Goal: Task Accomplishment & Management: Complete application form

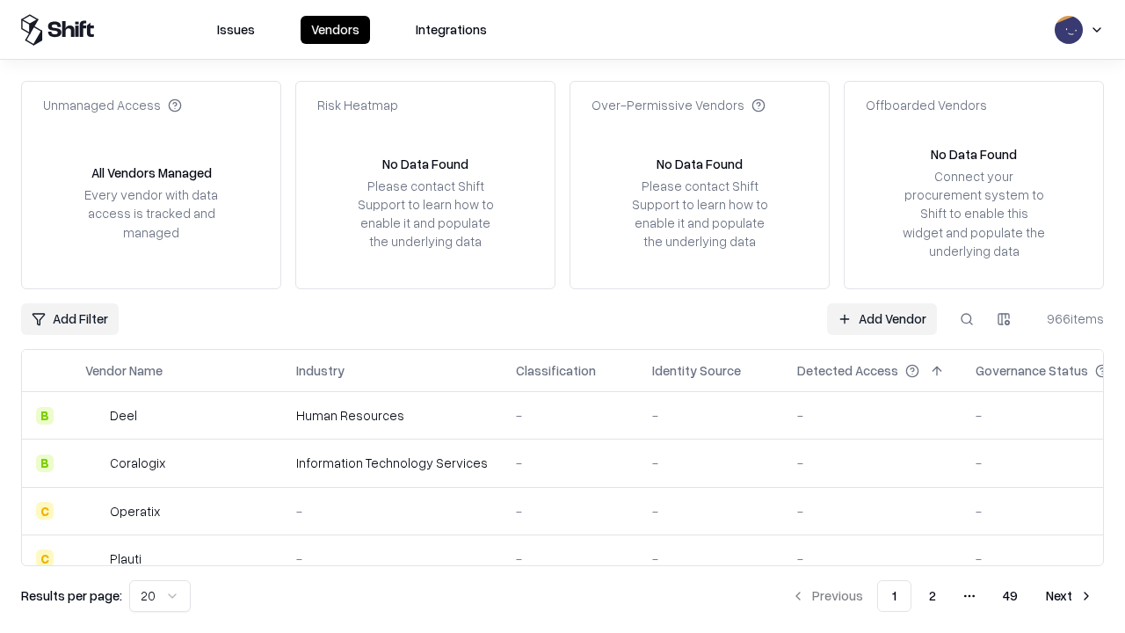
click at [881, 318] on link "Add Vendor" at bounding box center [882, 319] width 110 height 32
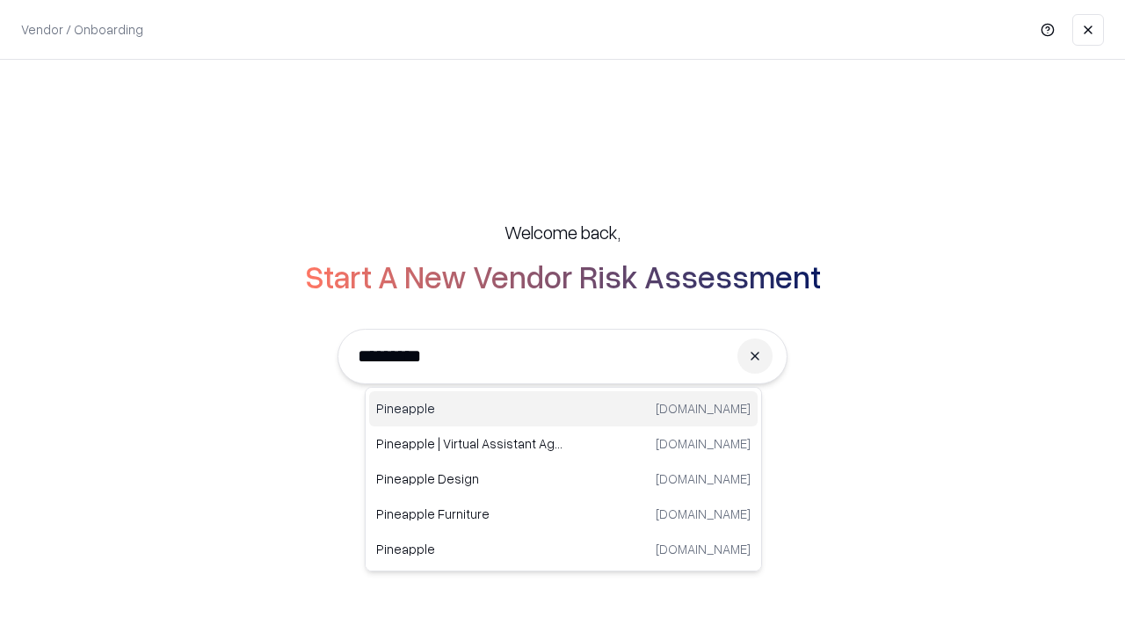
click at [563, 409] on div "Pineapple [DOMAIN_NAME]" at bounding box center [563, 408] width 388 height 35
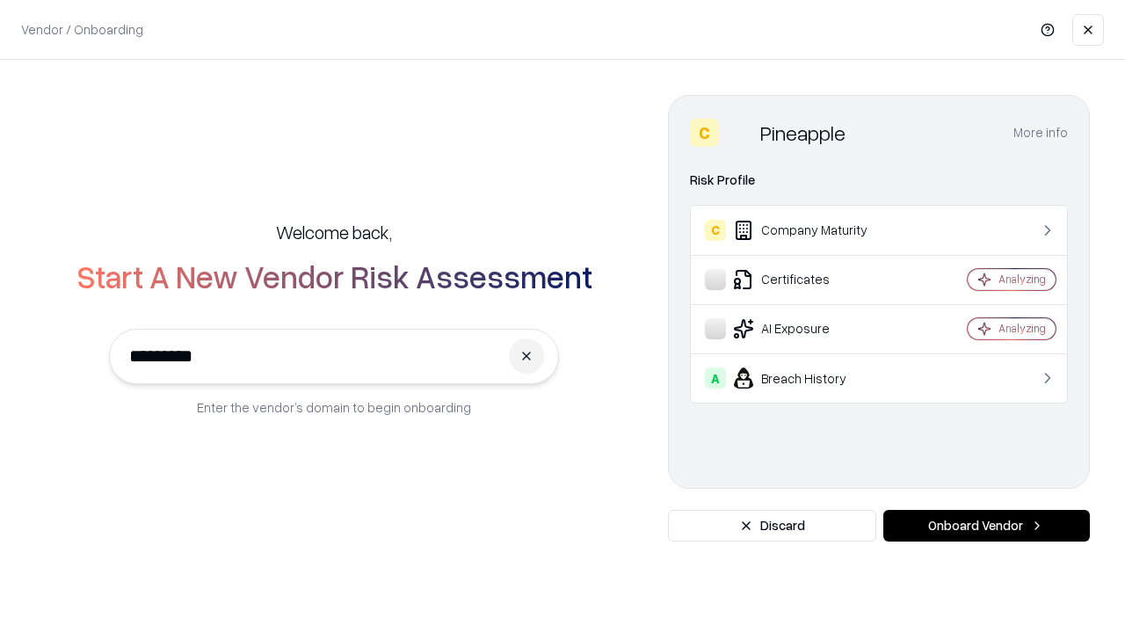
type input "*********"
click at [986, 525] on button "Onboard Vendor" at bounding box center [986, 526] width 206 height 32
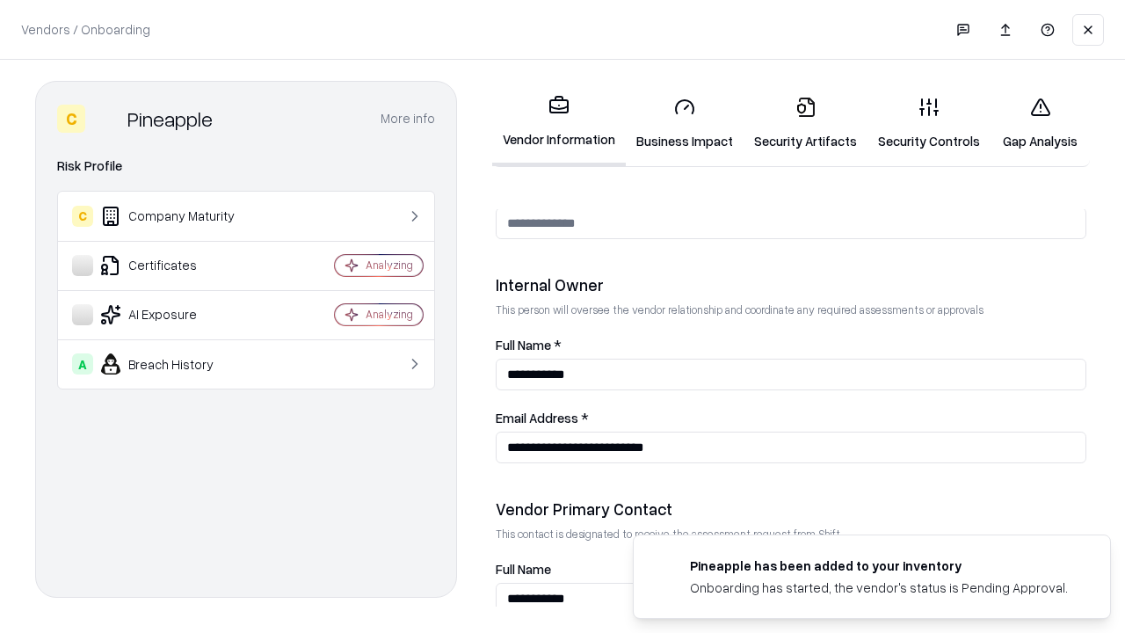
scroll to position [910, 0]
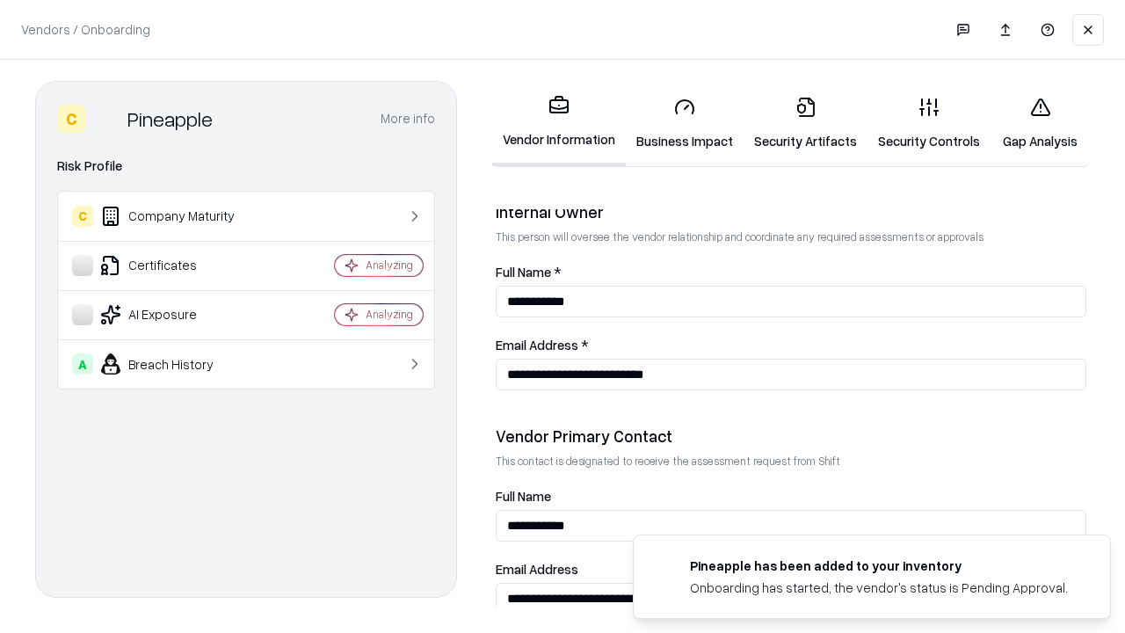
click at [684, 123] on link "Business Impact" at bounding box center [685, 124] width 118 height 82
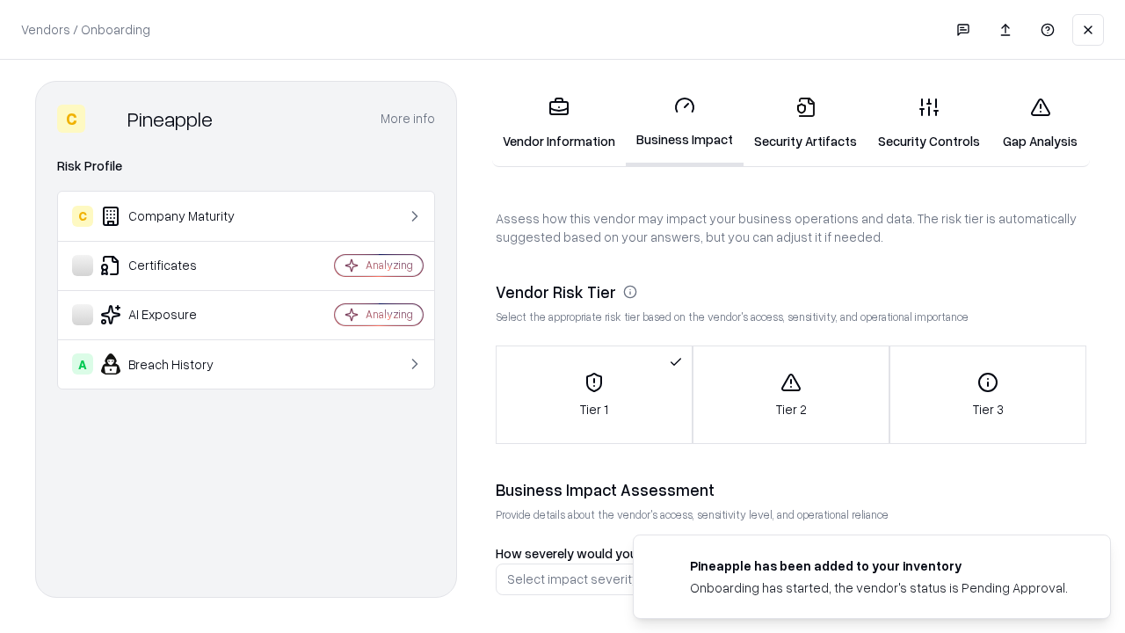
click at [805, 123] on link "Security Artifacts" at bounding box center [805, 124] width 124 height 82
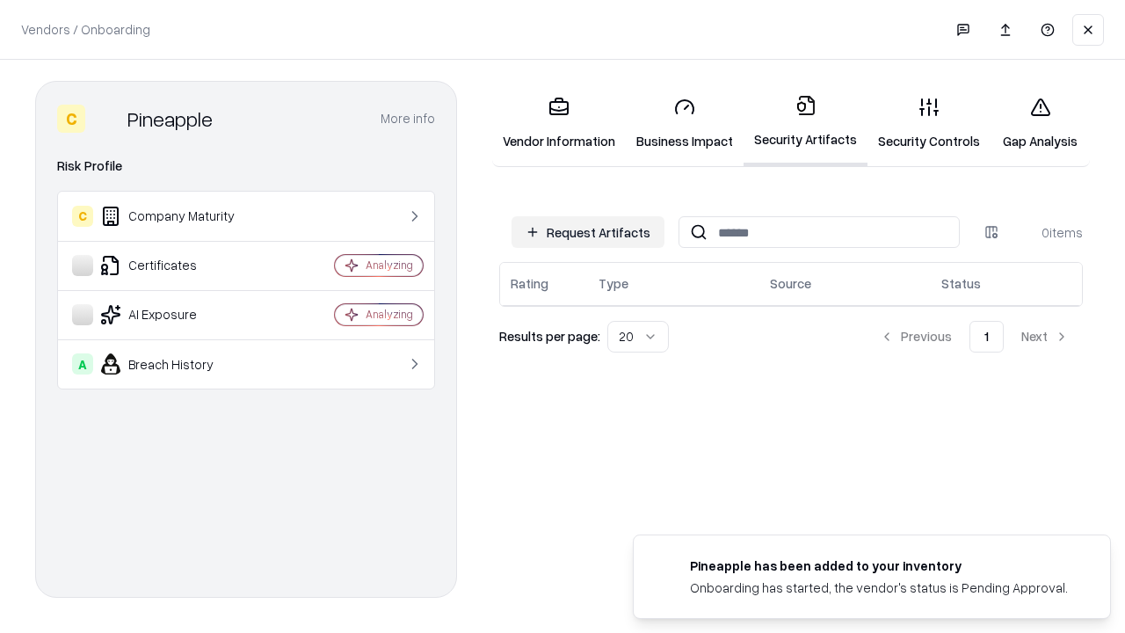
click at [588, 232] on button "Request Artifacts" at bounding box center [587, 232] width 153 height 32
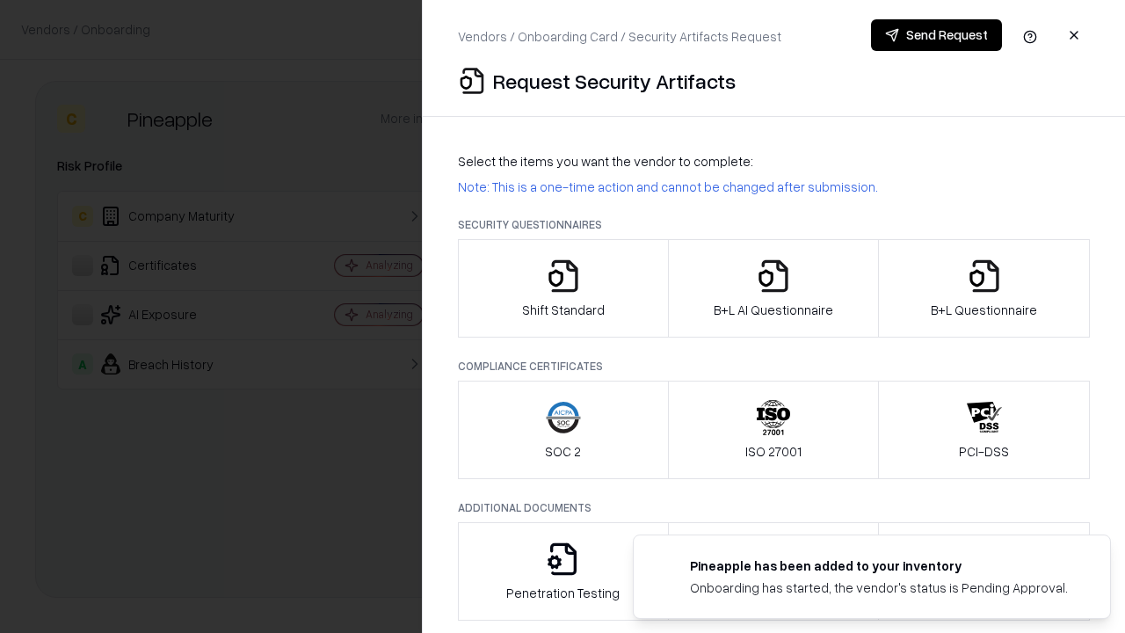
click at [562, 288] on icon "button" at bounding box center [563, 275] width 35 height 35
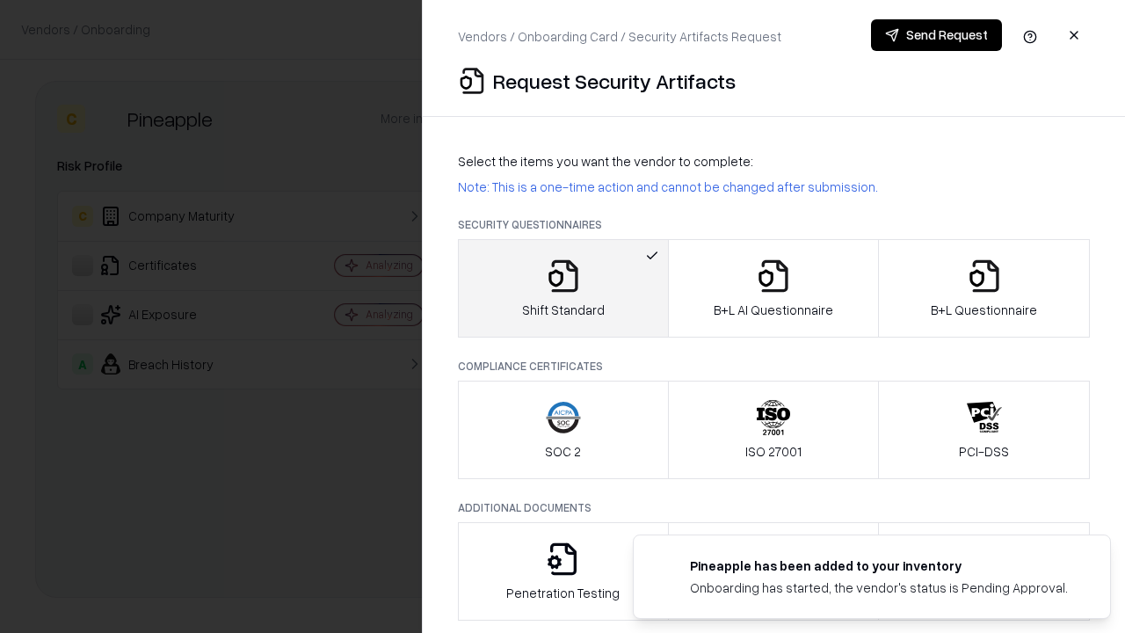
click at [936, 35] on button "Send Request" at bounding box center [936, 35] width 131 height 32
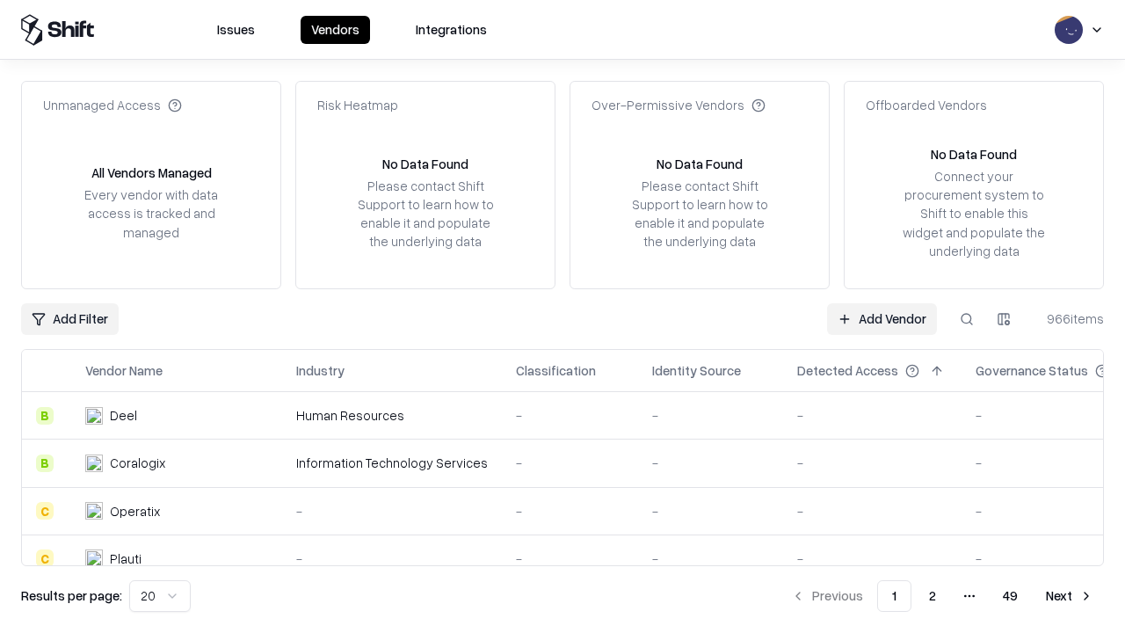
click at [966, 318] on button at bounding box center [967, 319] width 32 height 32
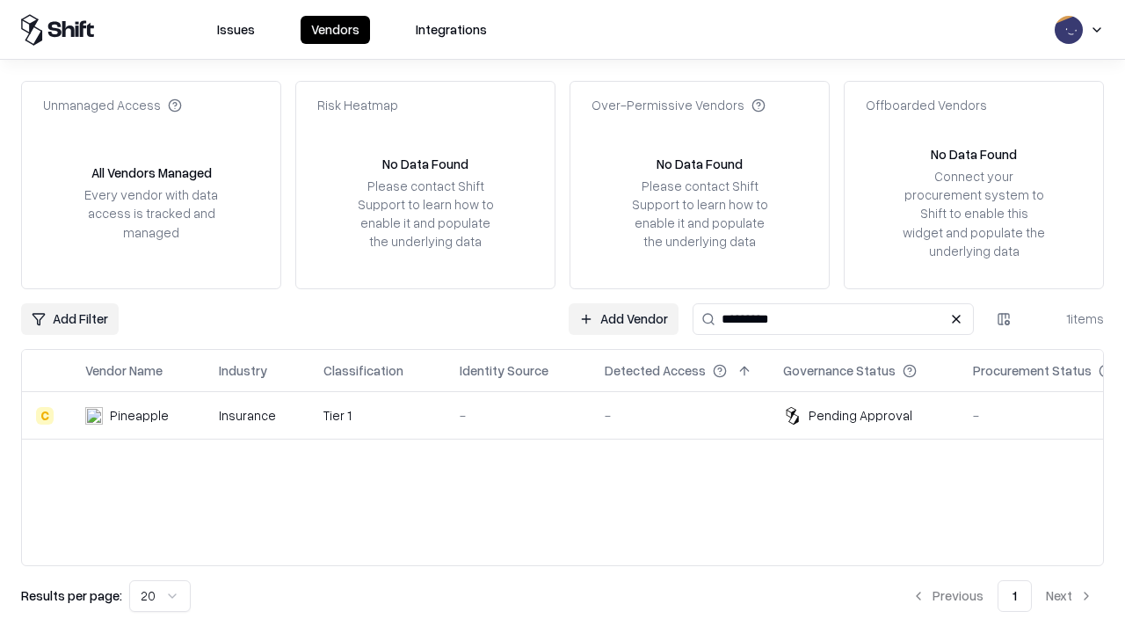
type input "*********"
click at [573, 415] on div "-" at bounding box center [518, 415] width 117 height 18
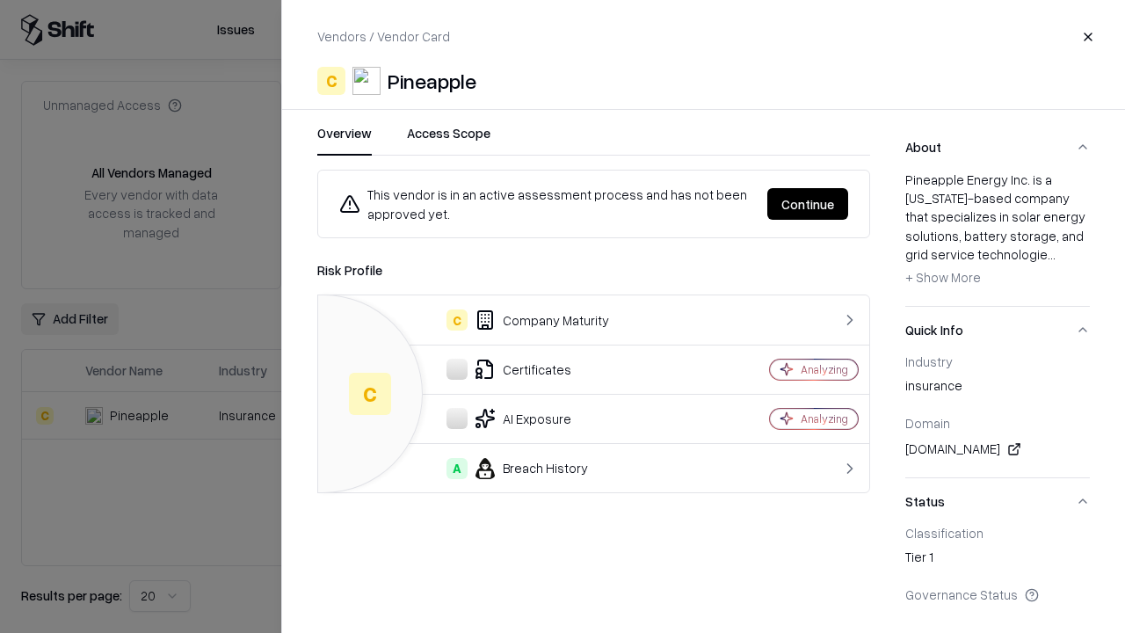
click at [807, 204] on button "Continue" at bounding box center [807, 204] width 81 height 32
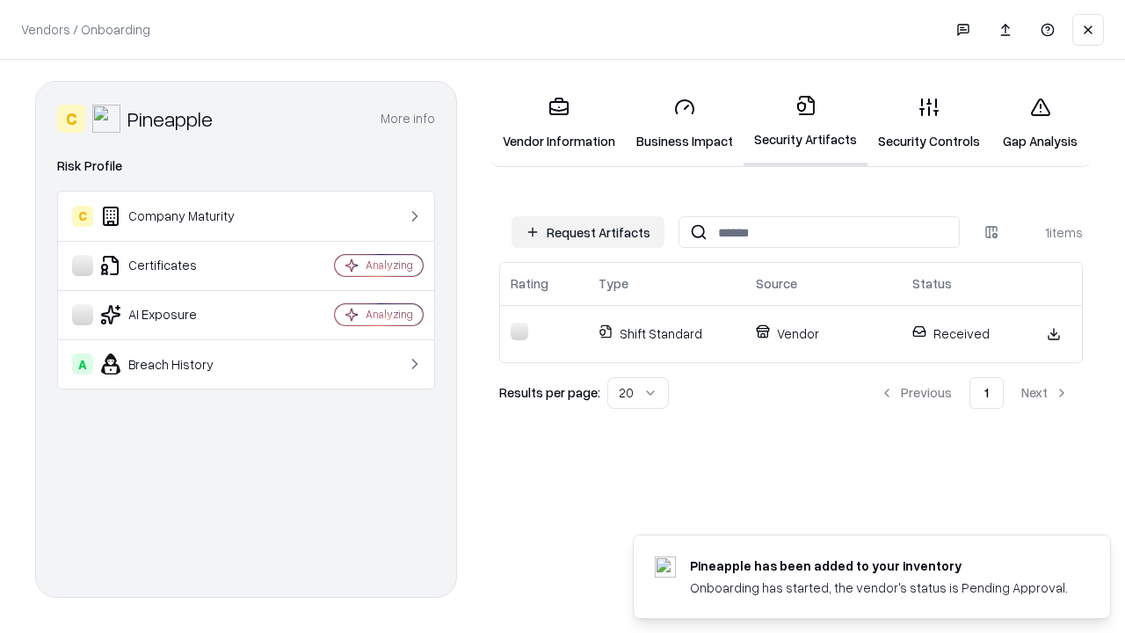
click at [1039, 123] on link "Gap Analysis" at bounding box center [1039, 124] width 99 height 82
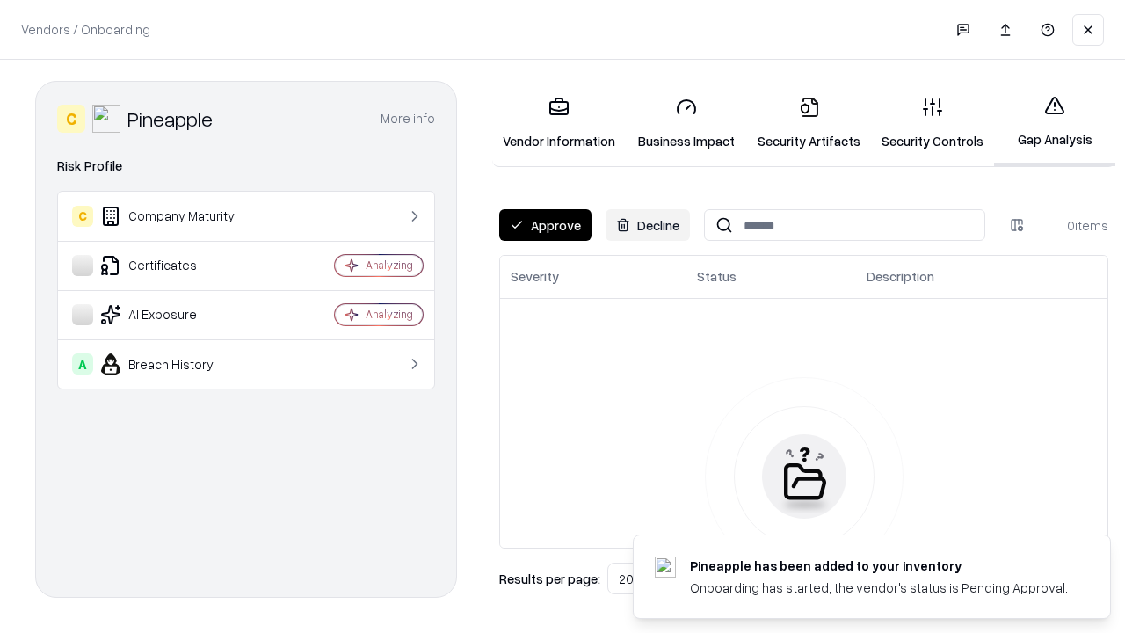
click at [545, 225] on button "Approve" at bounding box center [545, 225] width 92 height 32
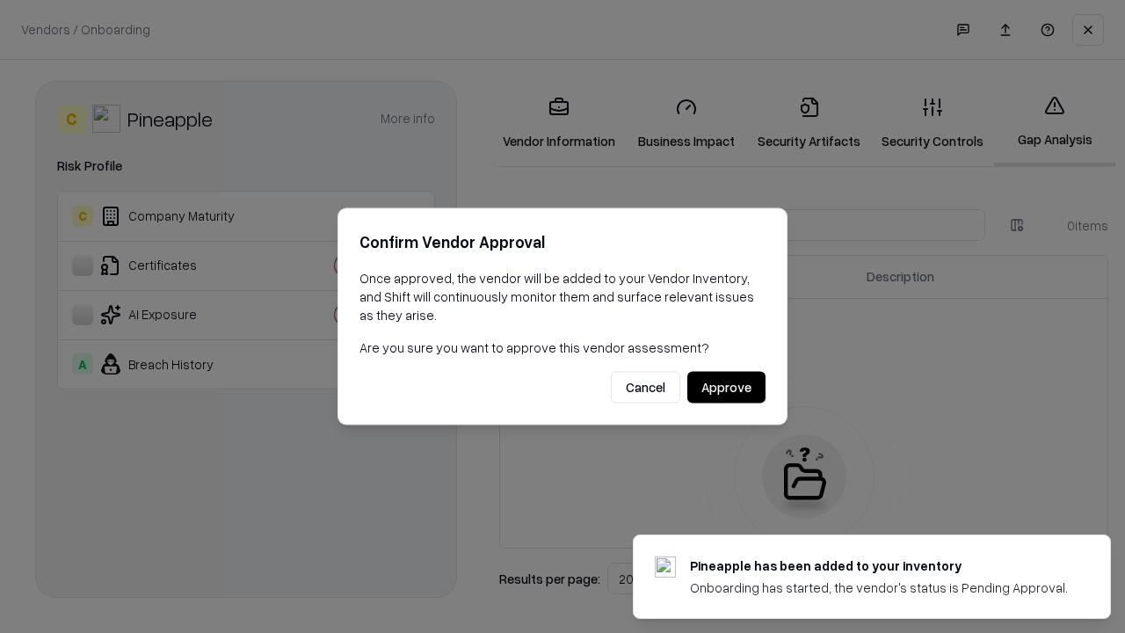
click at [726, 387] on button "Approve" at bounding box center [726, 388] width 78 height 32
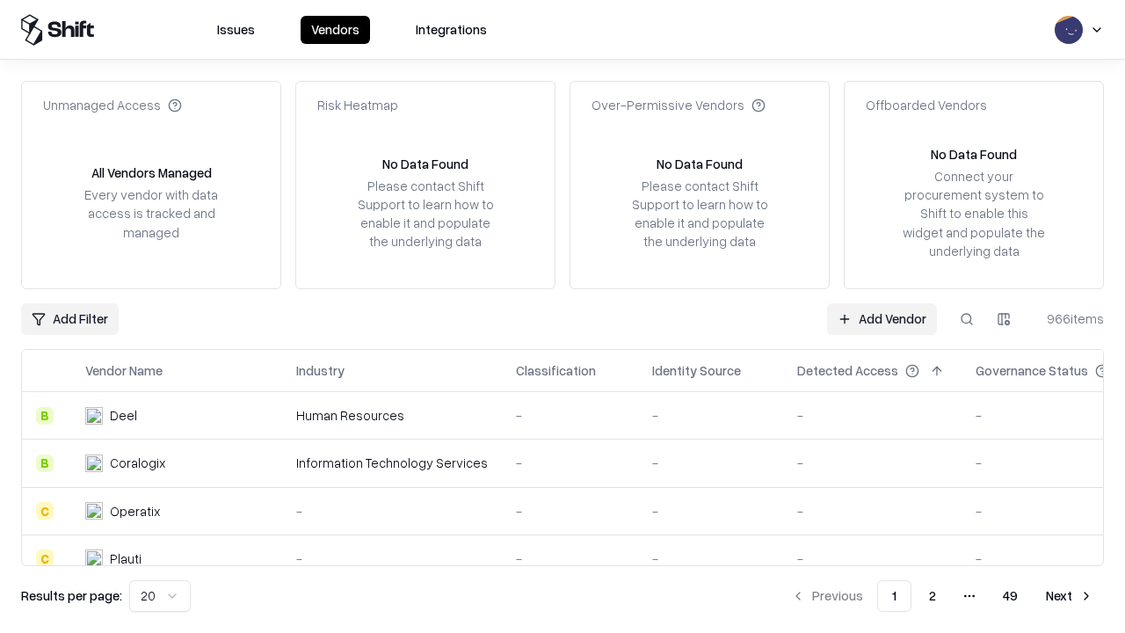
type input "*********"
click at [881, 318] on link "Add Vendor" at bounding box center [882, 319] width 110 height 32
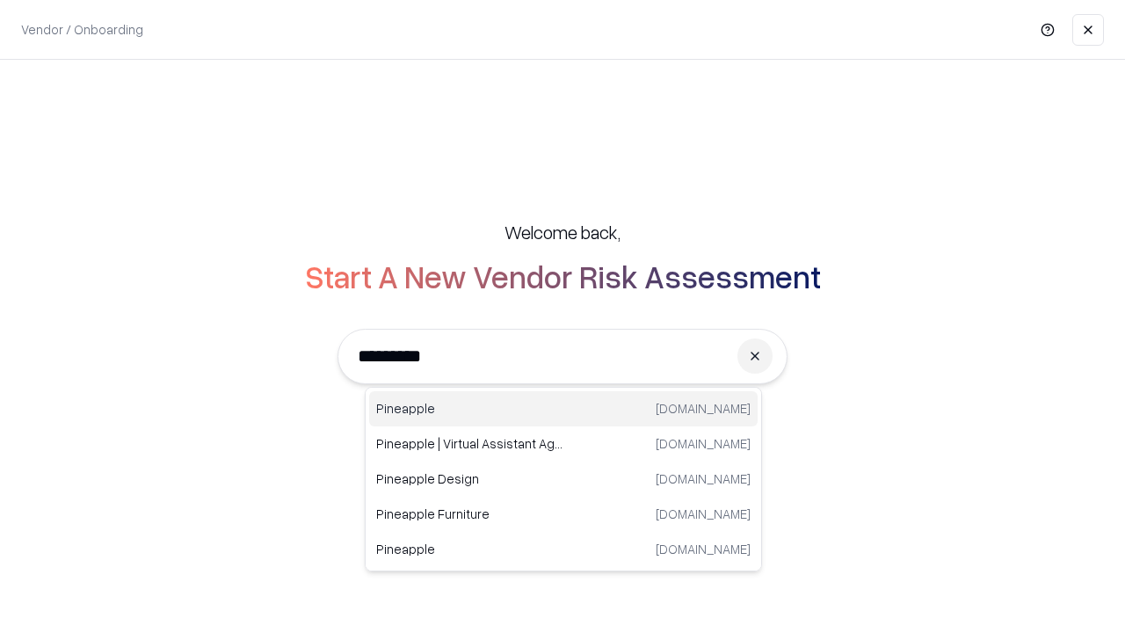
click at [563, 409] on div "Pineapple pineappleenergy.com" at bounding box center [563, 408] width 388 height 35
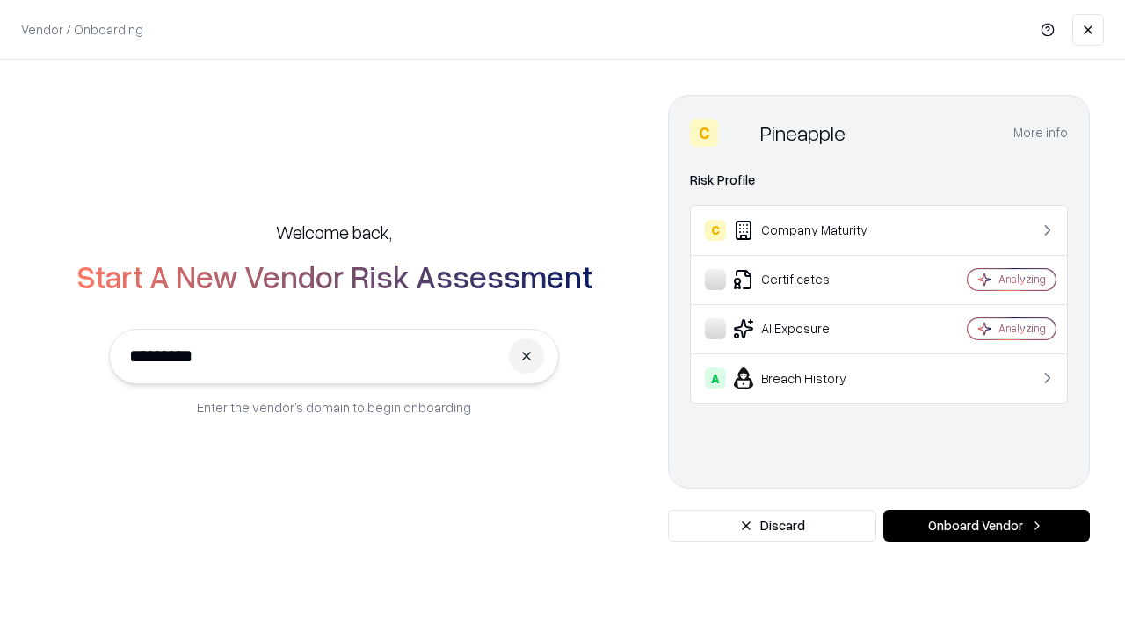
type input "*********"
click at [986, 525] on button "Onboard Vendor" at bounding box center [986, 526] width 206 height 32
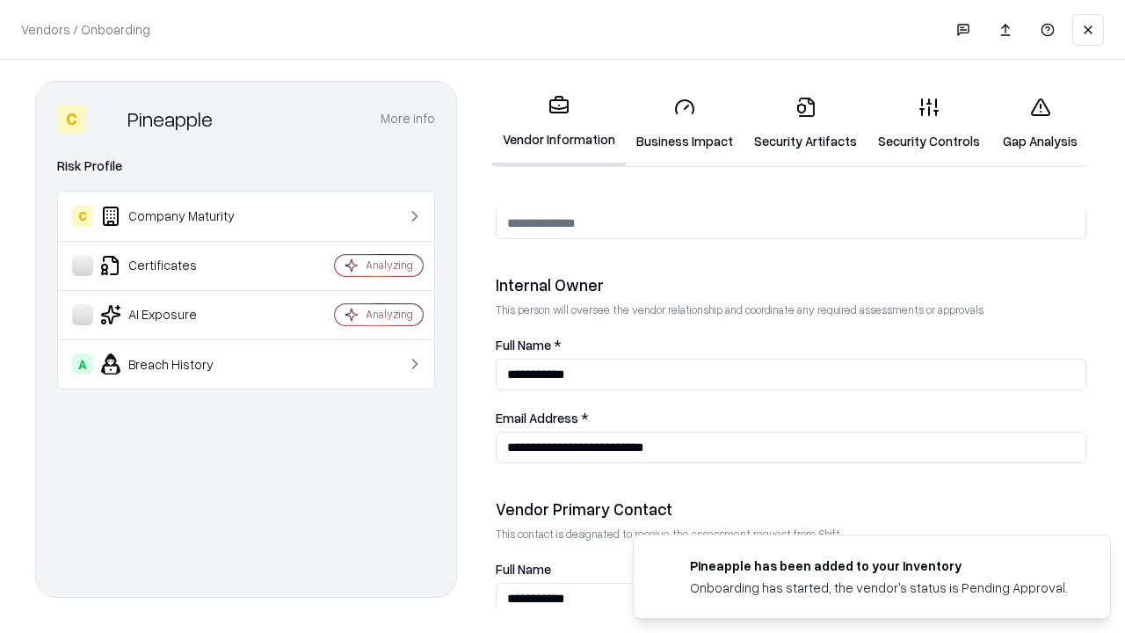
scroll to position [910, 0]
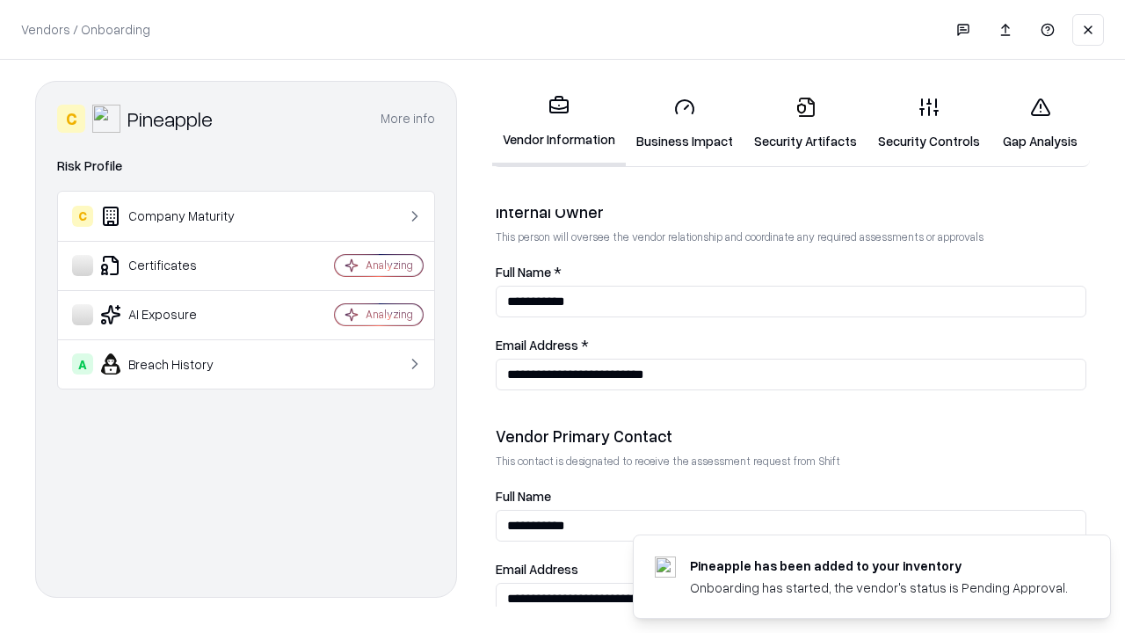
click at [1039, 123] on link "Gap Analysis" at bounding box center [1039, 124] width 99 height 82
